Goal: Navigation & Orientation: Find specific page/section

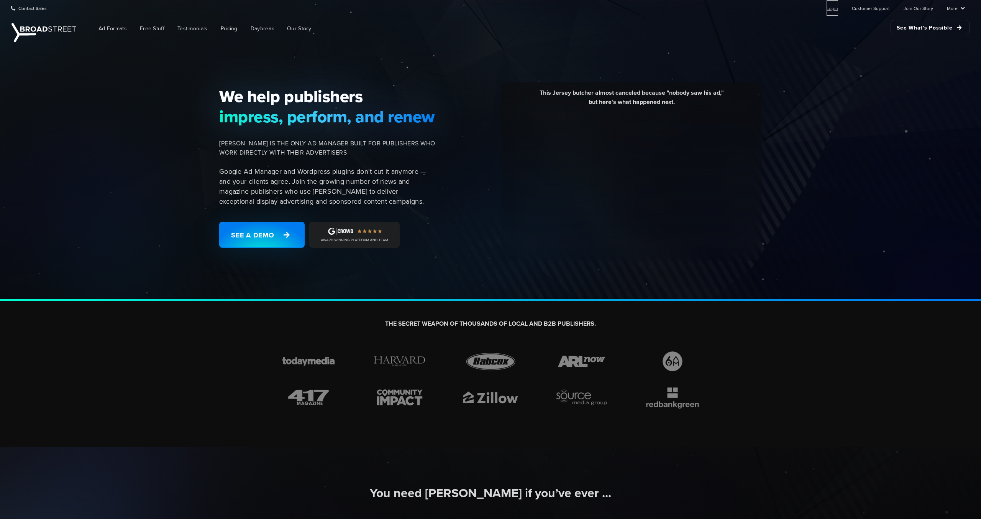
click at [836, 8] on link "Login" at bounding box center [832, 7] width 11 height 15
click at [838, 8] on link "Login" at bounding box center [832, 7] width 11 height 15
click at [834, 8] on link "Login" at bounding box center [832, 7] width 11 height 15
click at [286, 8] on link "More" at bounding box center [956, 7] width 18 height 15
click at [286, 9] on link "More" at bounding box center [956, 7] width 18 height 15
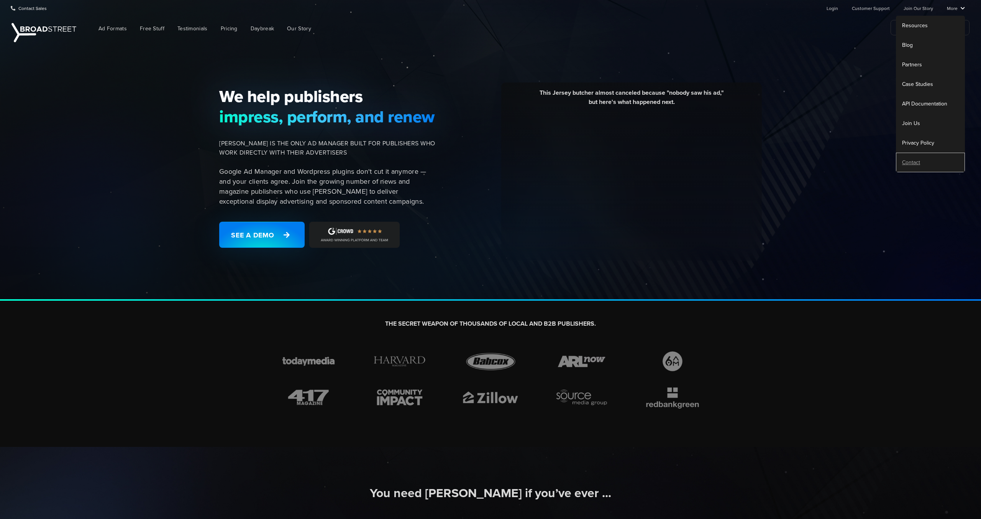
click at [286, 158] on link "Contact" at bounding box center [930, 163] width 69 height 20
